Goal: Task Accomplishment & Management: Use online tool/utility

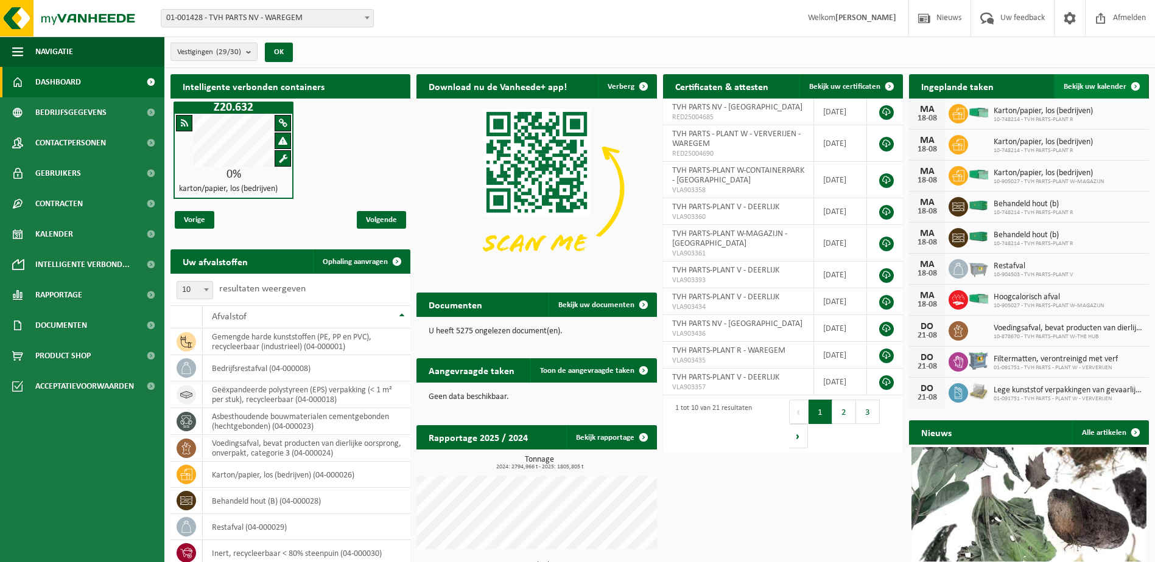
click at [1134, 85] on span at bounding box center [1135, 86] width 24 height 24
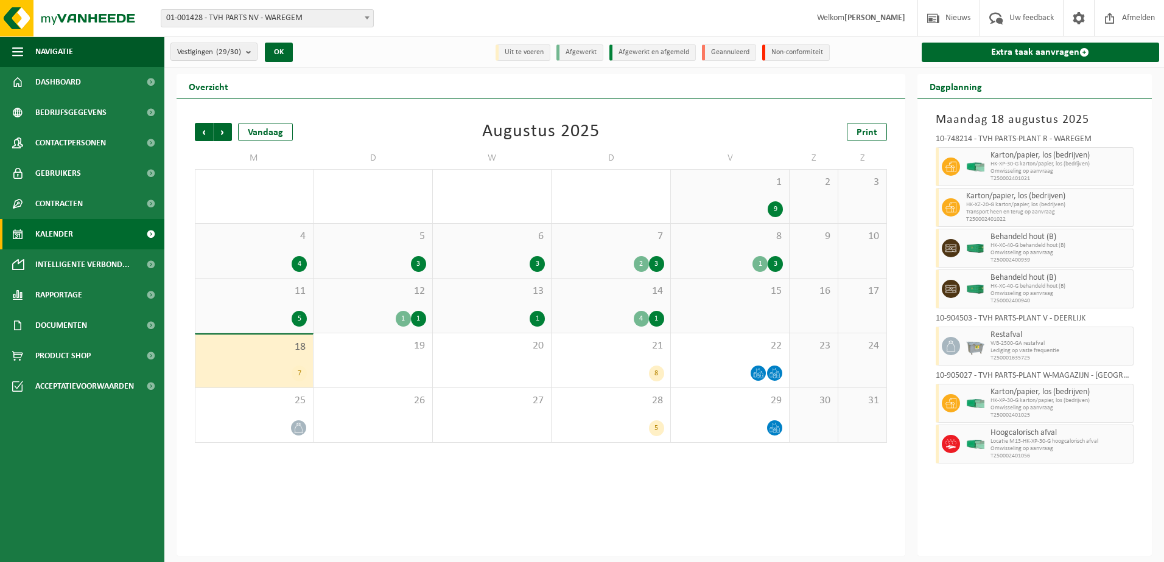
click at [274, 362] on div "18 7" at bounding box center [253, 361] width 117 height 53
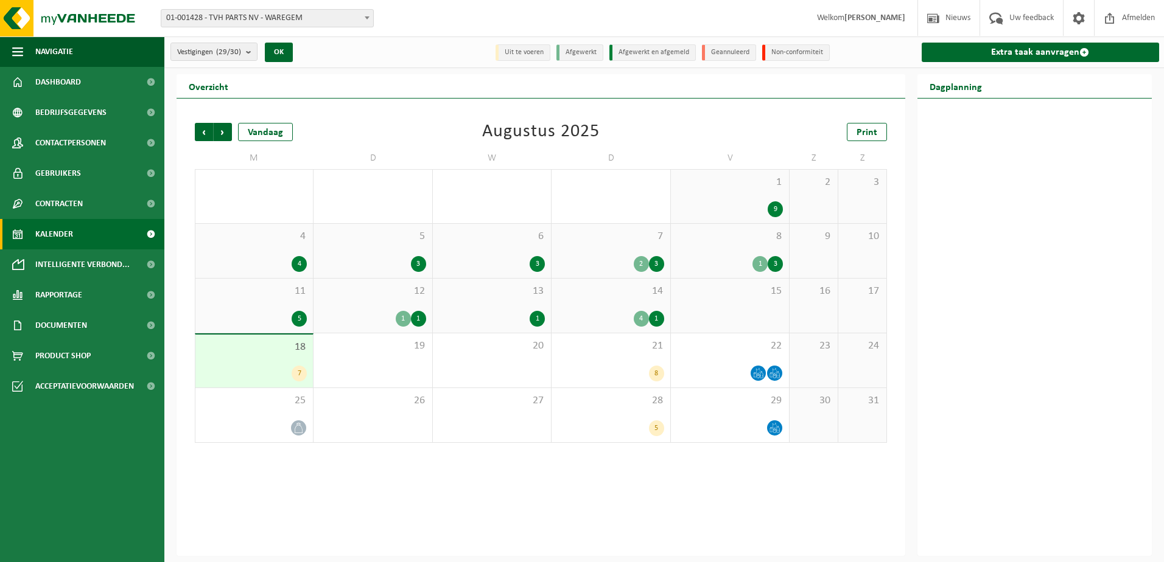
click at [247, 369] on div "7" at bounding box center [253, 374] width 105 height 16
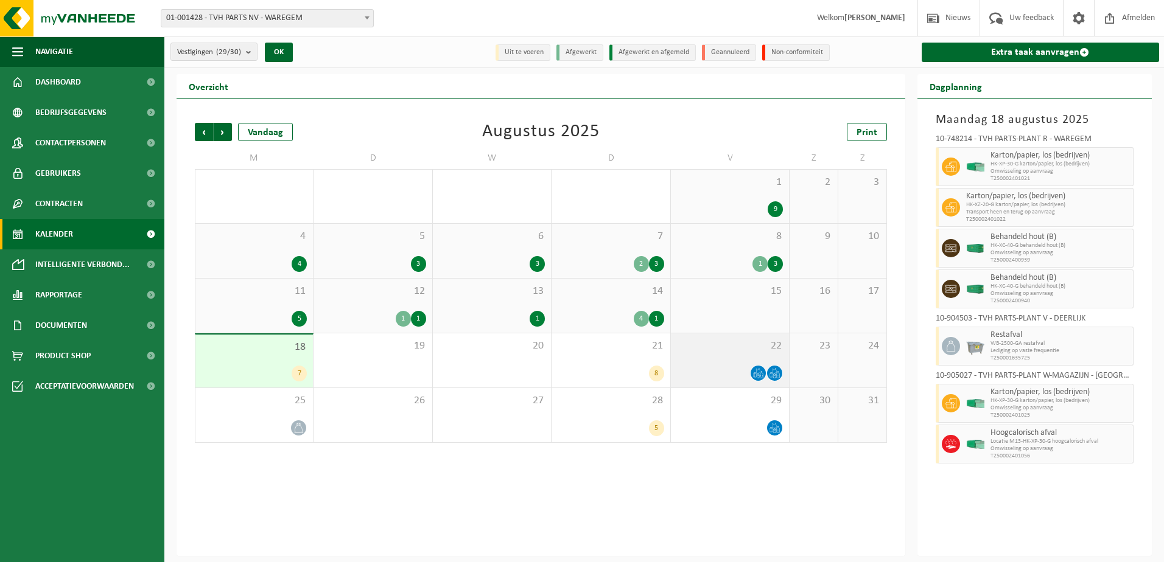
click at [719, 347] on span "22" at bounding box center [730, 346] width 106 height 13
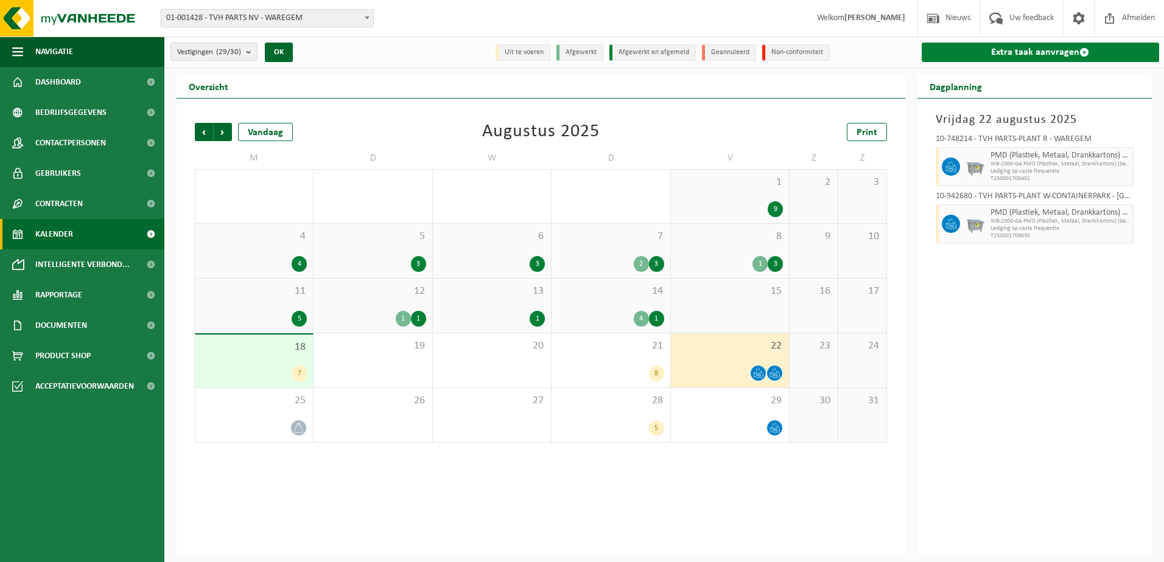
click at [1080, 49] on span at bounding box center [1084, 52] width 10 height 10
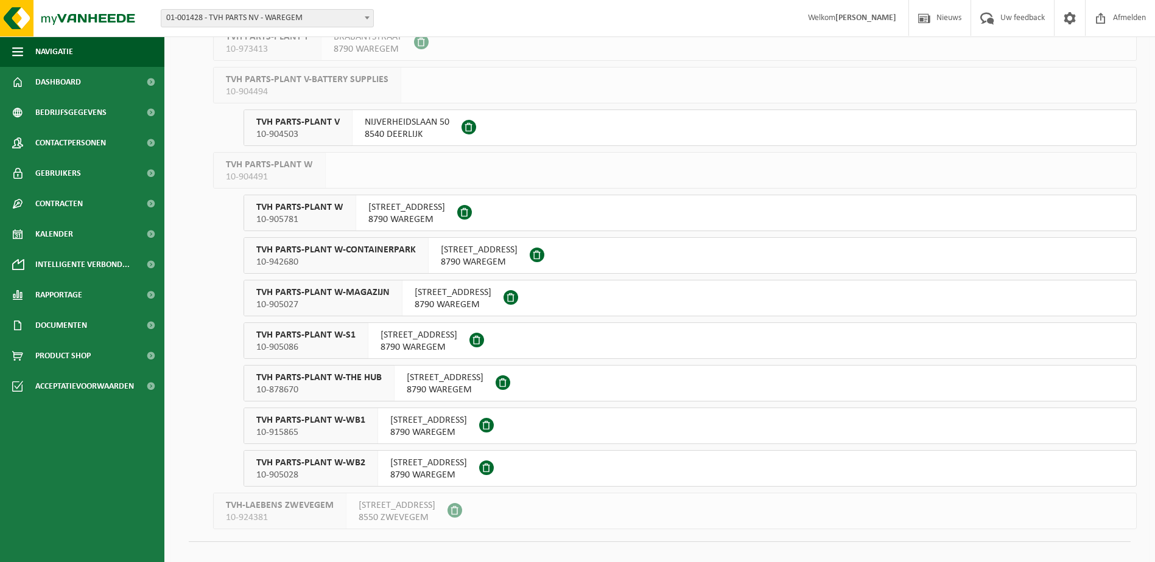
scroll to position [835, 0]
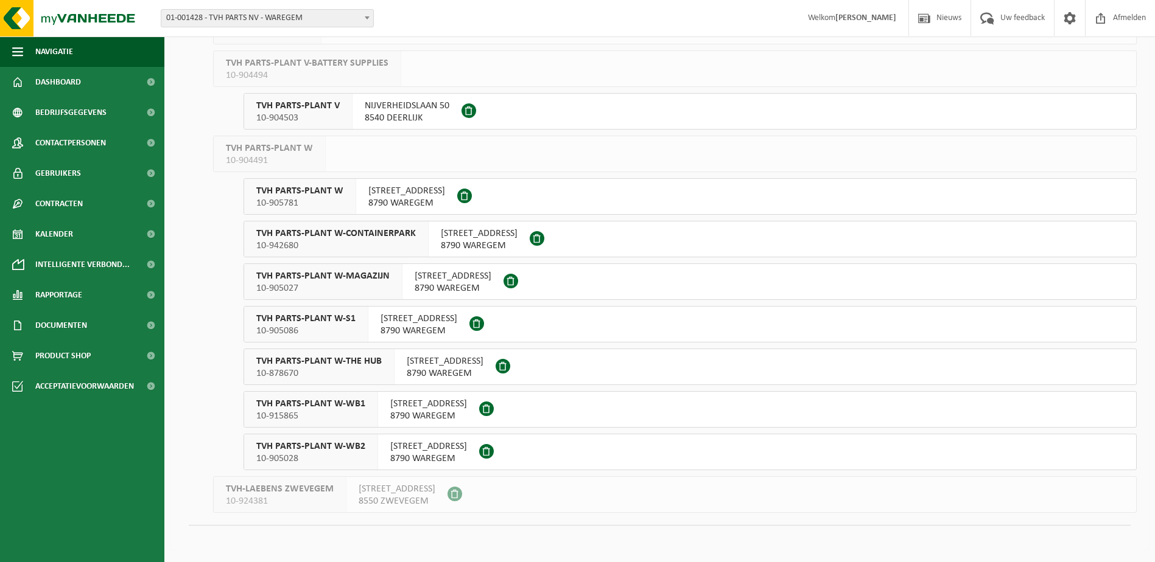
click at [355, 452] on span "TVH PARTS-PLANT W-WB2" at bounding box center [310, 447] width 109 height 12
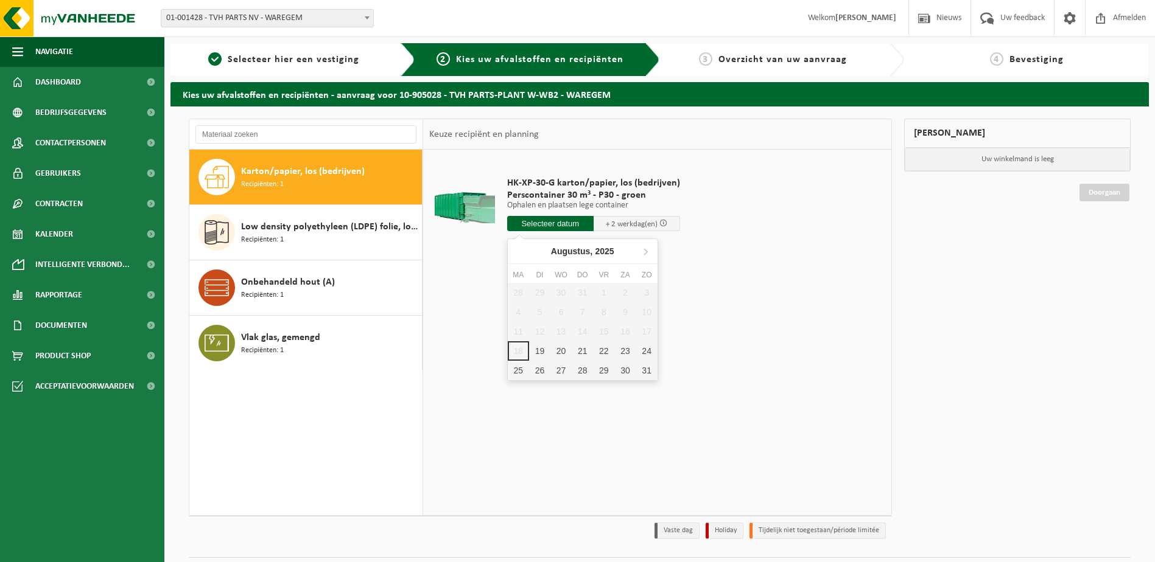
click at [550, 222] on input "text" at bounding box center [550, 223] width 86 height 15
click at [536, 354] on div "19" at bounding box center [539, 350] width 21 height 19
type input "Van 2025-08-19"
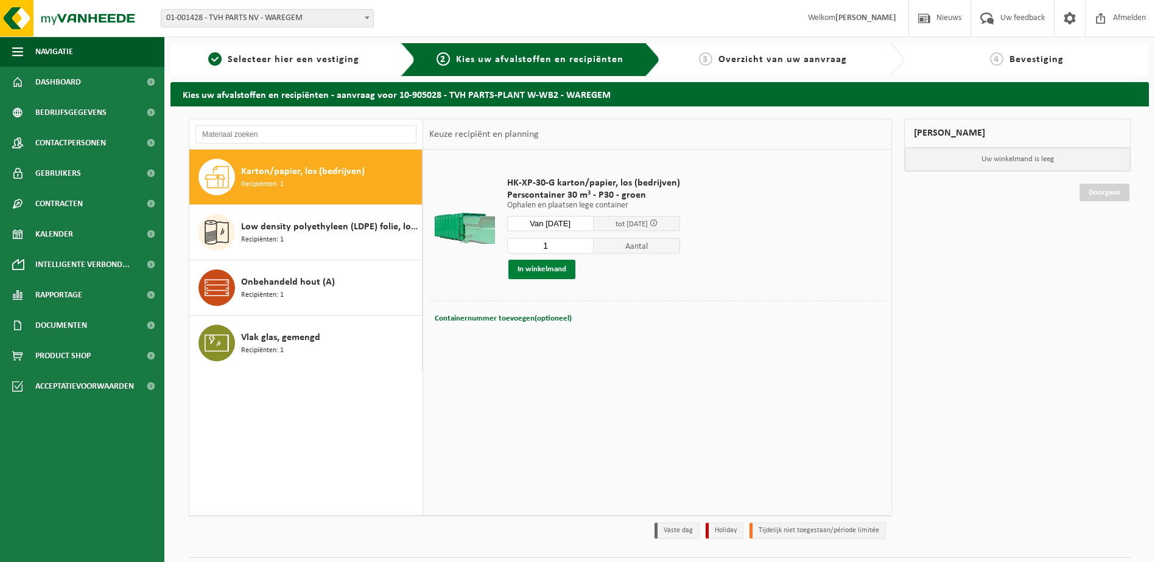
click at [522, 271] on button "In winkelmand" at bounding box center [541, 269] width 67 height 19
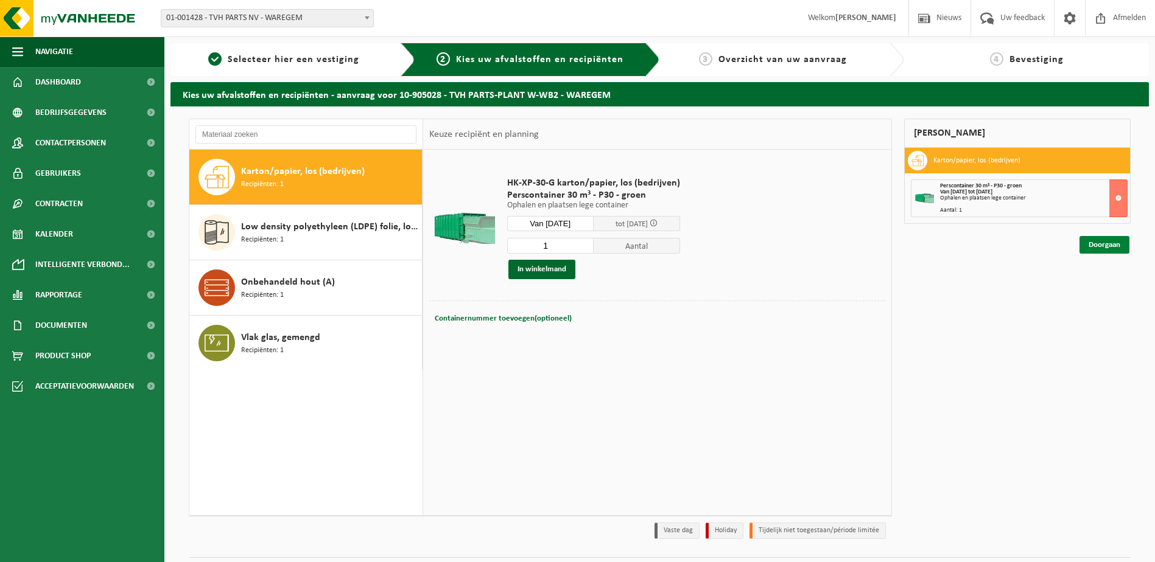
click at [1095, 245] on link "Doorgaan" at bounding box center [1104, 245] width 50 height 18
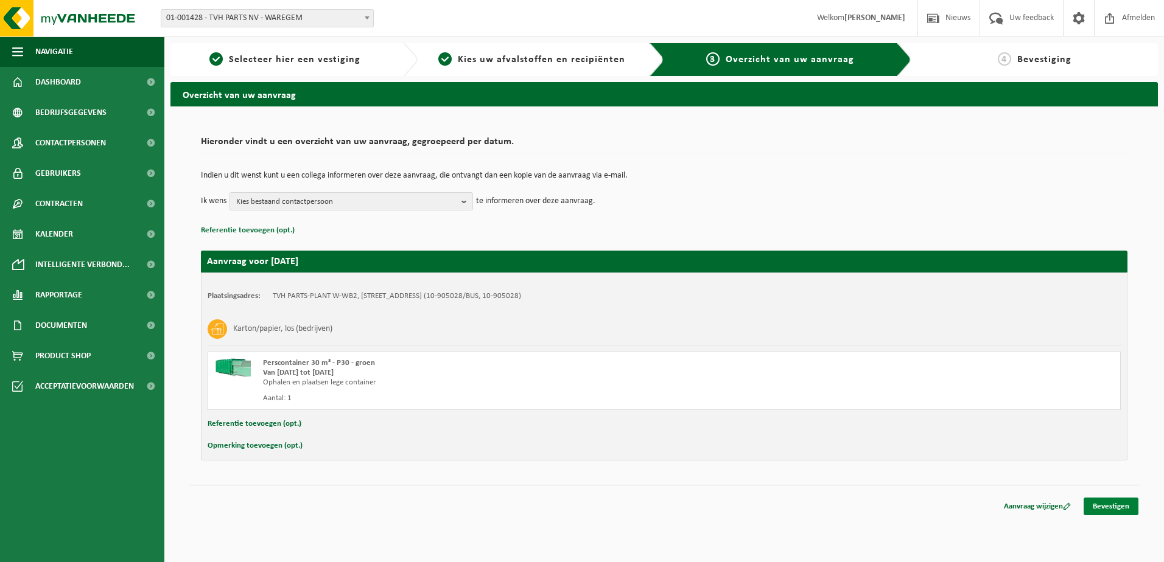
click at [1108, 504] on link "Bevestigen" at bounding box center [1110, 507] width 55 height 18
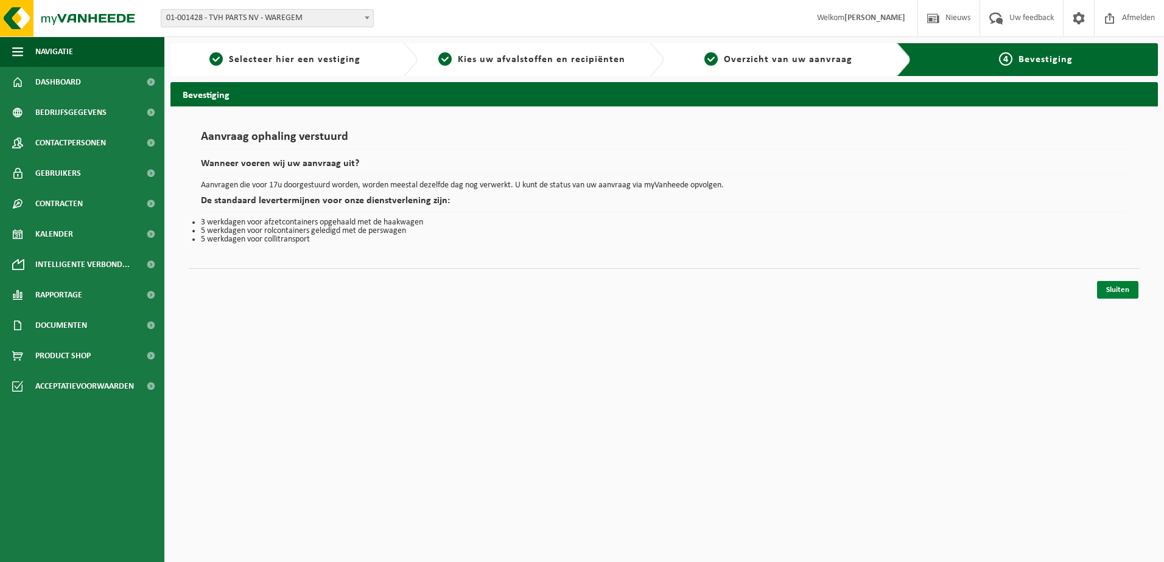
click at [1114, 290] on link "Sluiten" at bounding box center [1117, 290] width 41 height 18
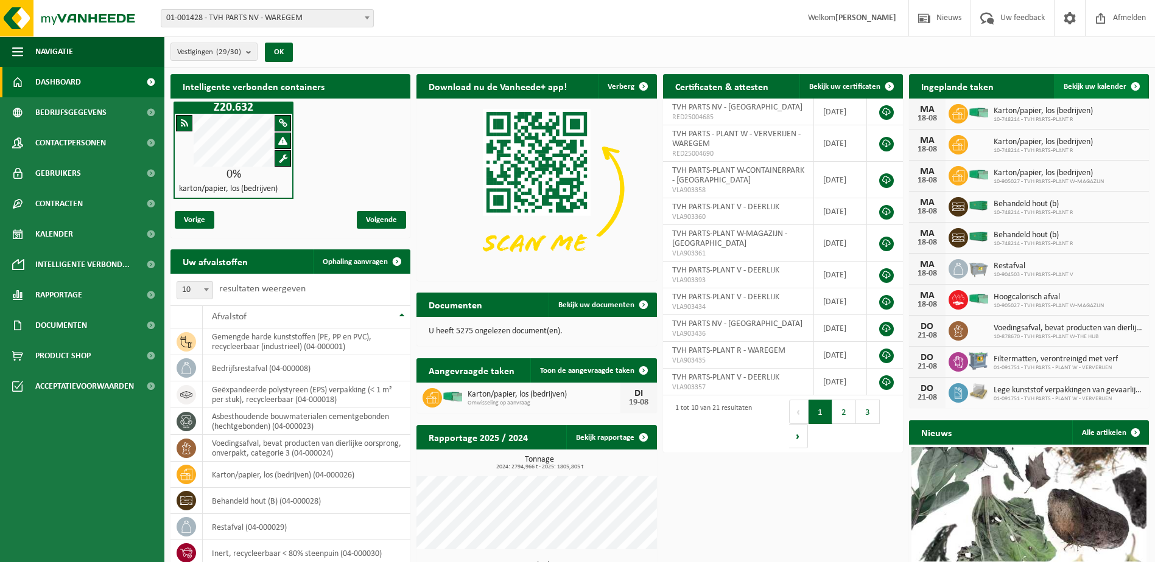
click at [1135, 88] on span at bounding box center [1135, 86] width 24 height 24
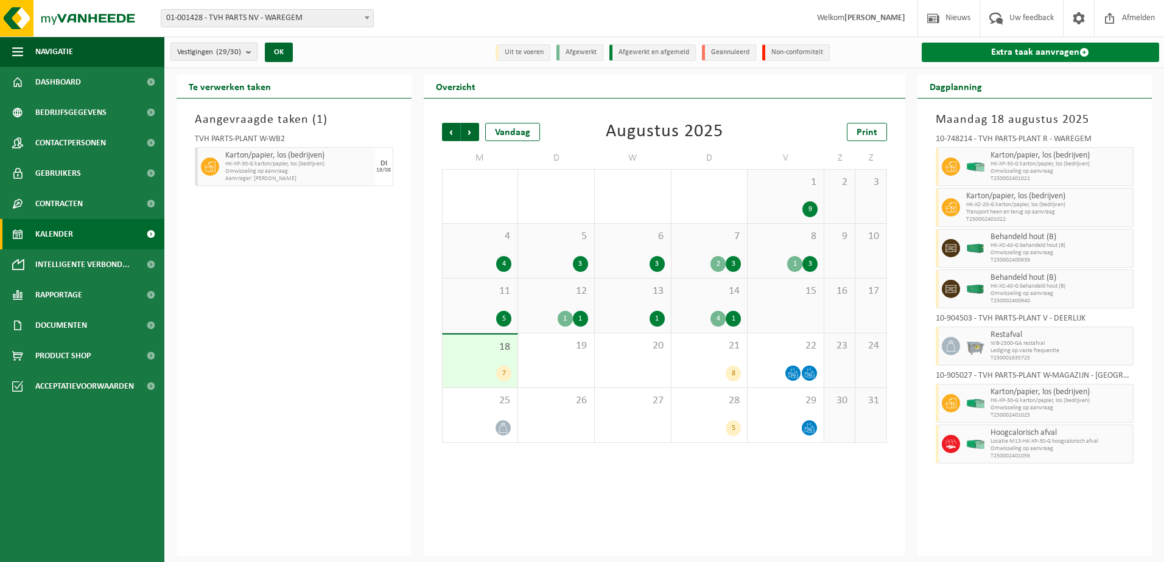
click at [1083, 46] on link "Extra taak aanvragen" at bounding box center [1041, 52] width 238 height 19
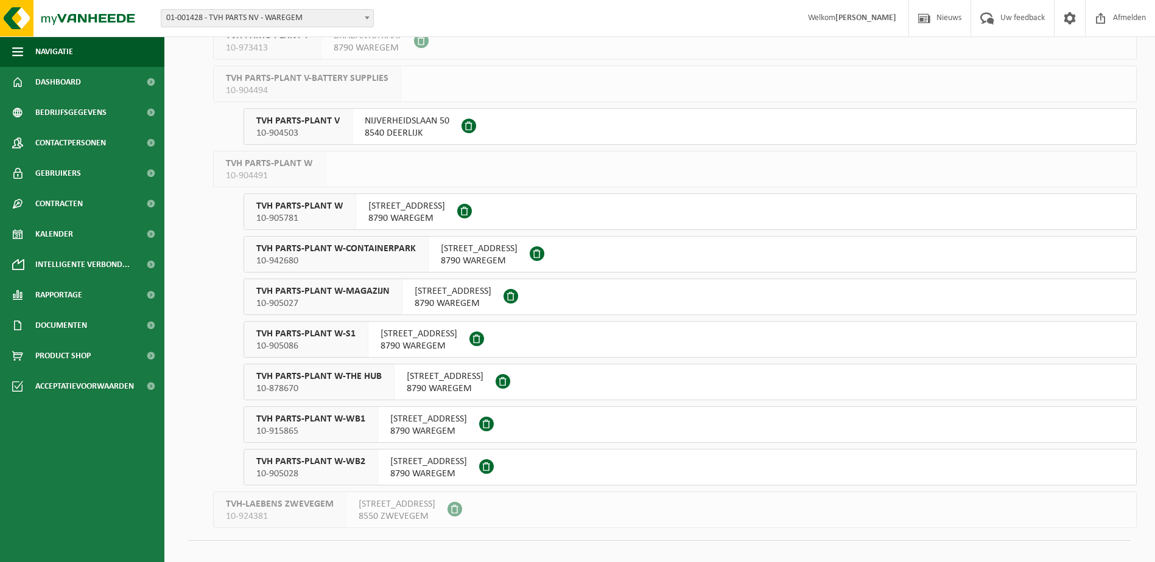
scroll to position [835, 0]
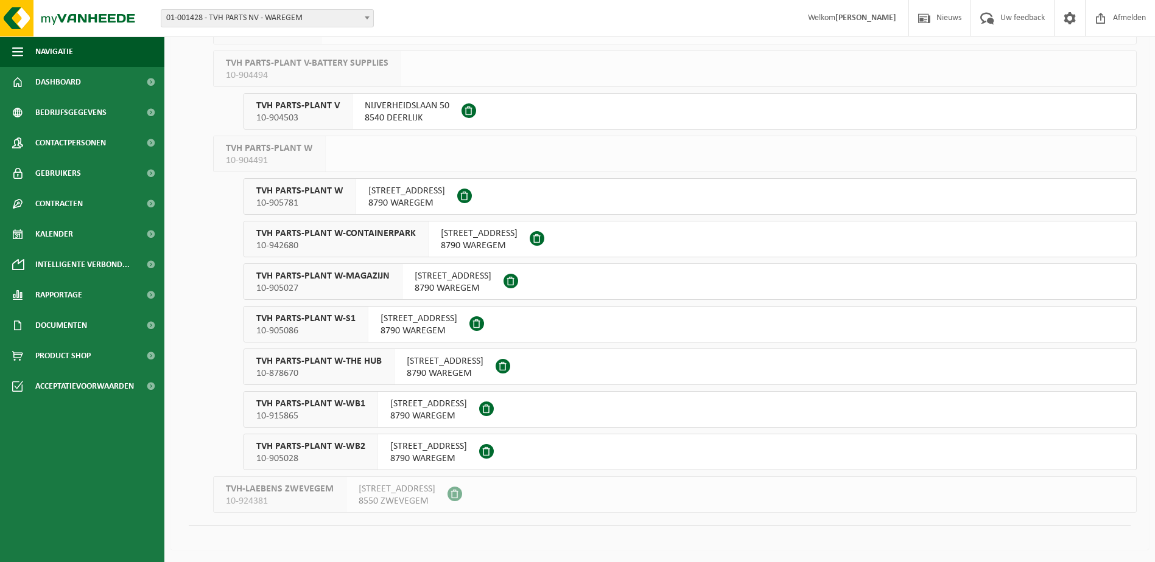
click at [330, 449] on span "TVH PARTS-PLANT W-WB2" at bounding box center [310, 447] width 109 height 12
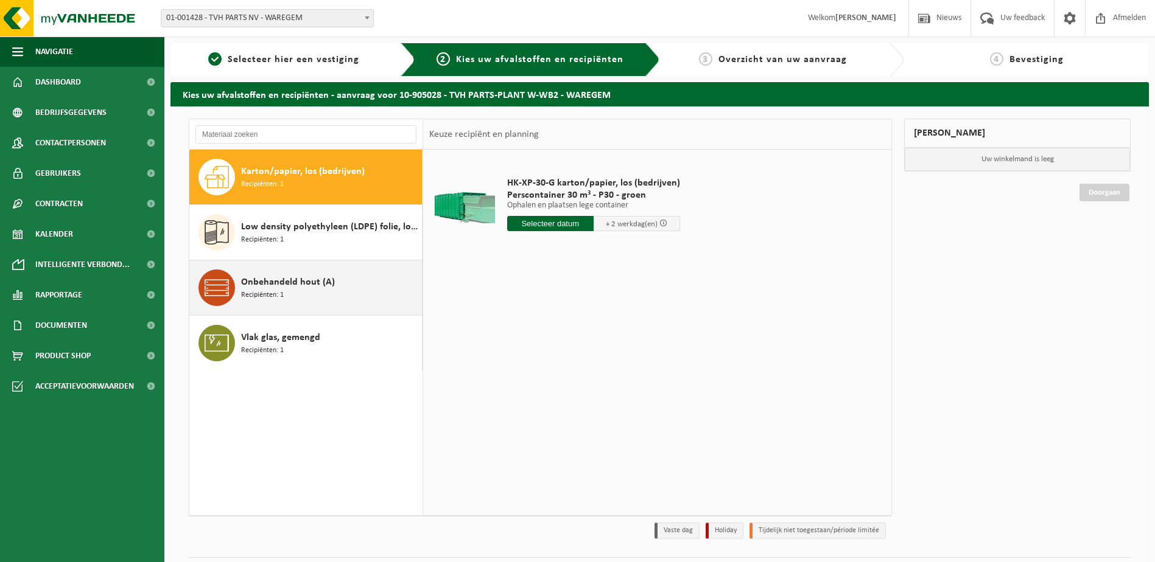
click at [262, 290] on span "Recipiënten: 1" at bounding box center [262, 296] width 43 height 12
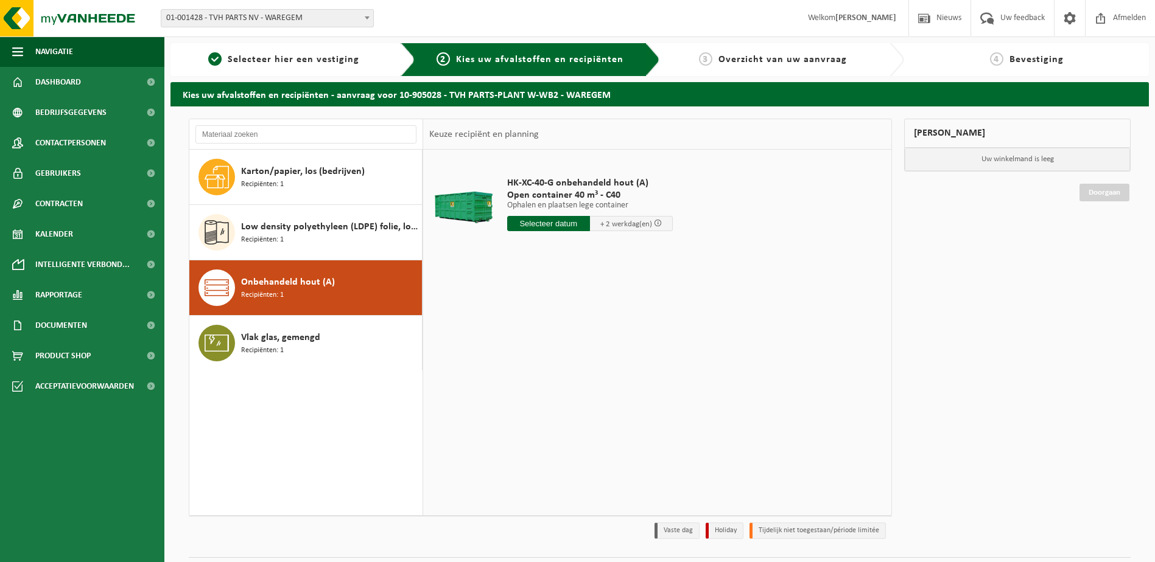
click at [570, 228] on input "text" at bounding box center [548, 223] width 83 height 15
click at [545, 346] on div "19" at bounding box center [539, 350] width 21 height 19
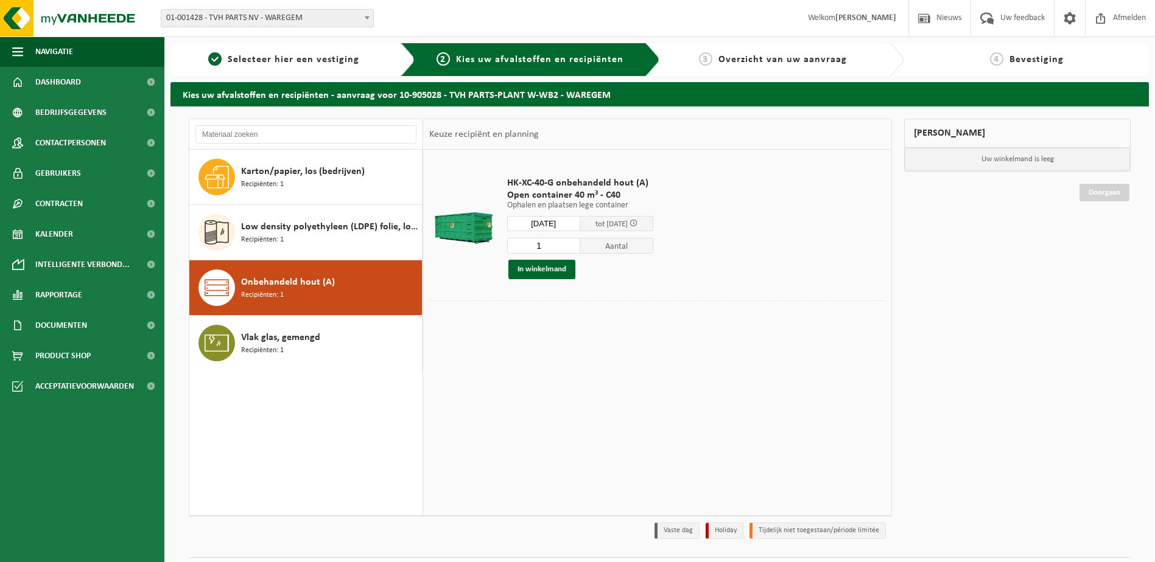
type input "Van [DATE]"
click at [543, 266] on button "In winkelmand" at bounding box center [541, 269] width 67 height 19
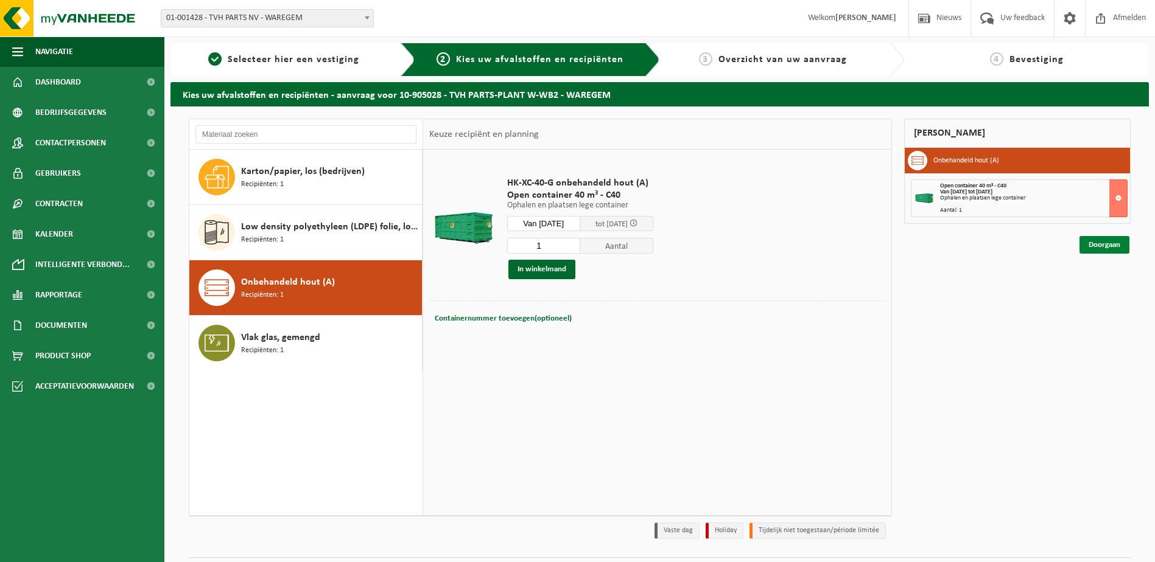
click at [1111, 248] on link "Doorgaan" at bounding box center [1104, 245] width 50 height 18
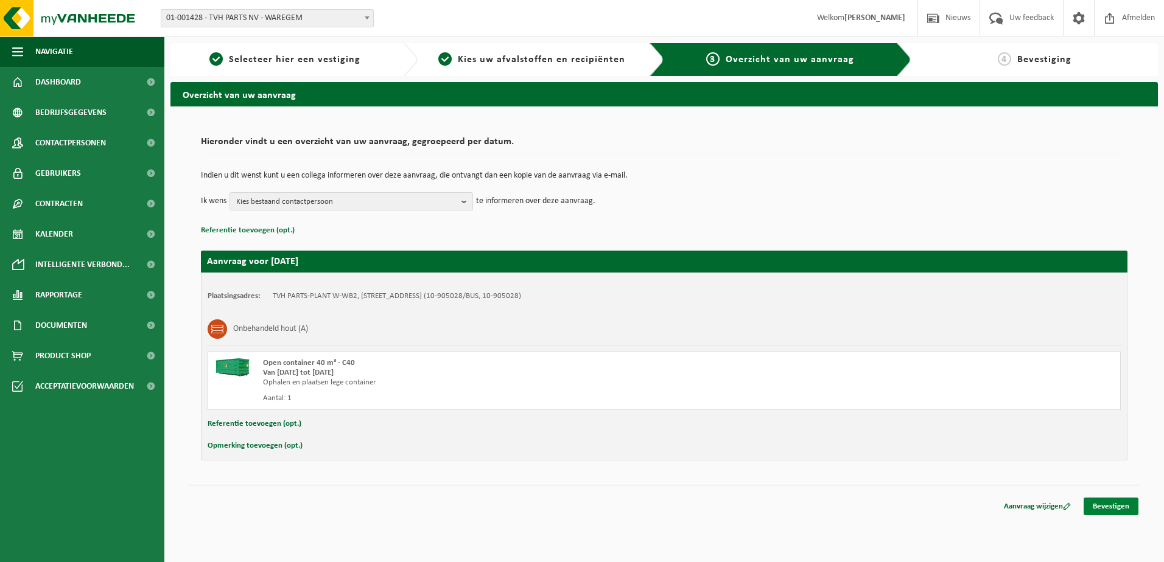
click at [1105, 504] on link "Bevestigen" at bounding box center [1110, 507] width 55 height 18
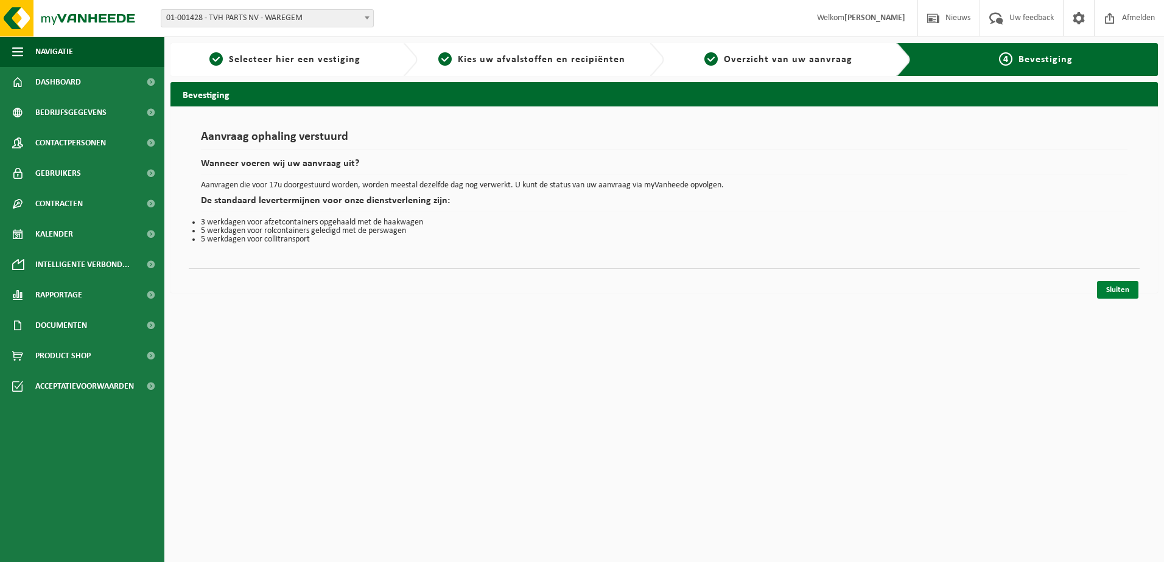
click at [1124, 288] on link "Sluiten" at bounding box center [1117, 290] width 41 height 18
